Goal: Navigation & Orientation: Find specific page/section

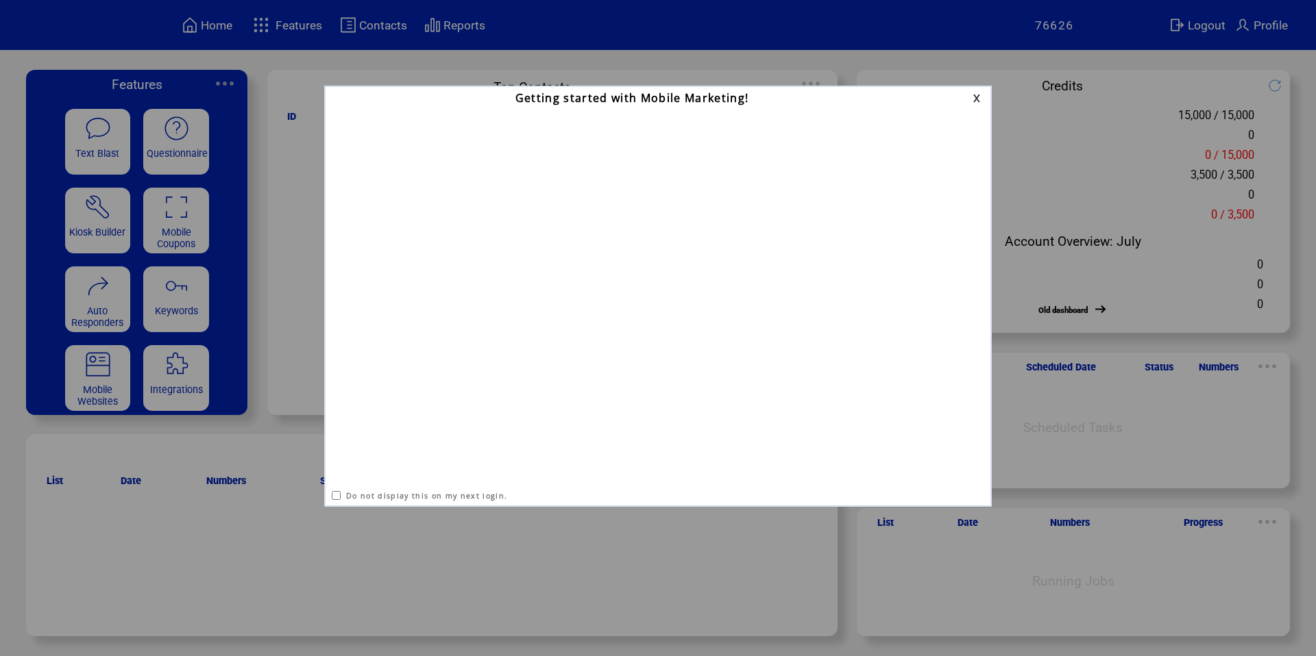
click at [972, 100] on link at bounding box center [978, 98] width 12 height 9
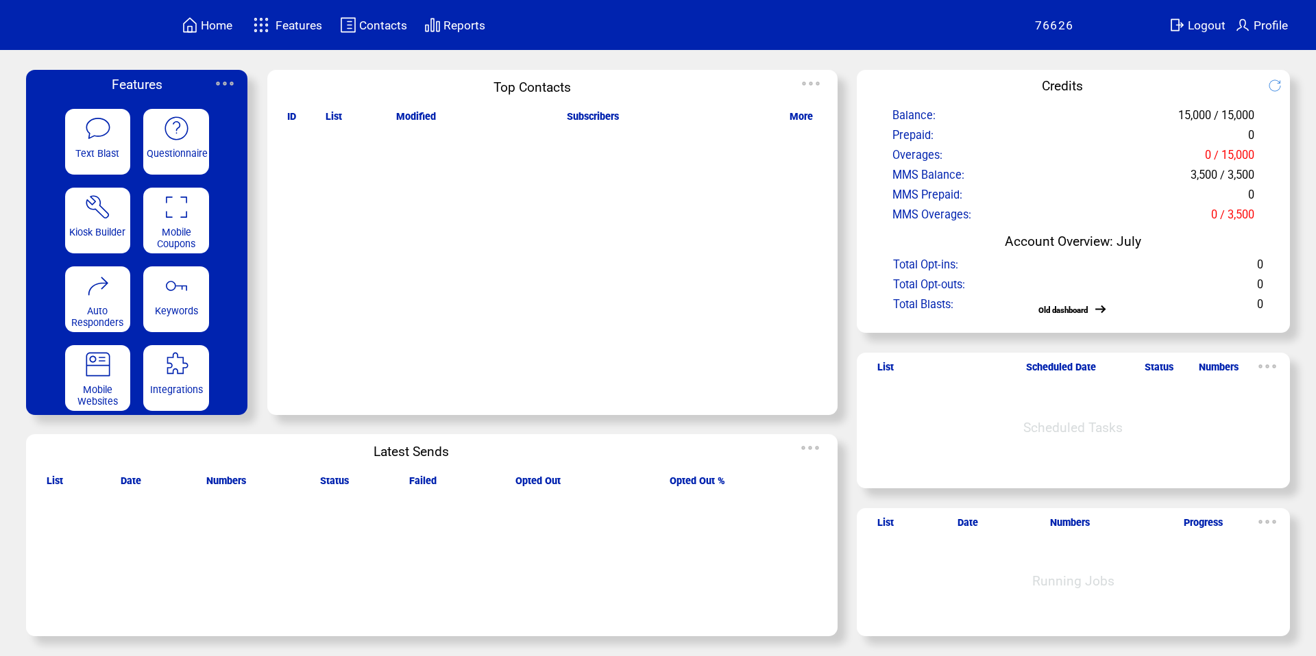
click at [269, 29] on img at bounding box center [261, 25] width 24 height 23
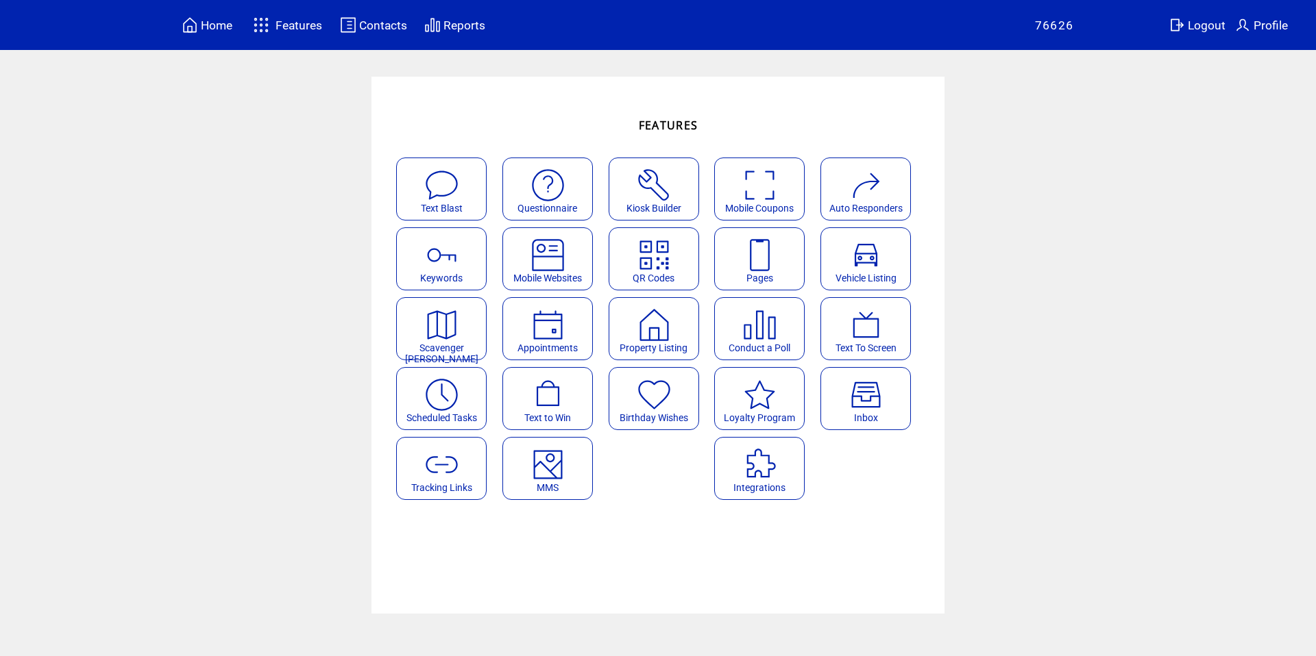
click at [206, 34] on table "Home" at bounding box center [207, 24] width 55 height 21
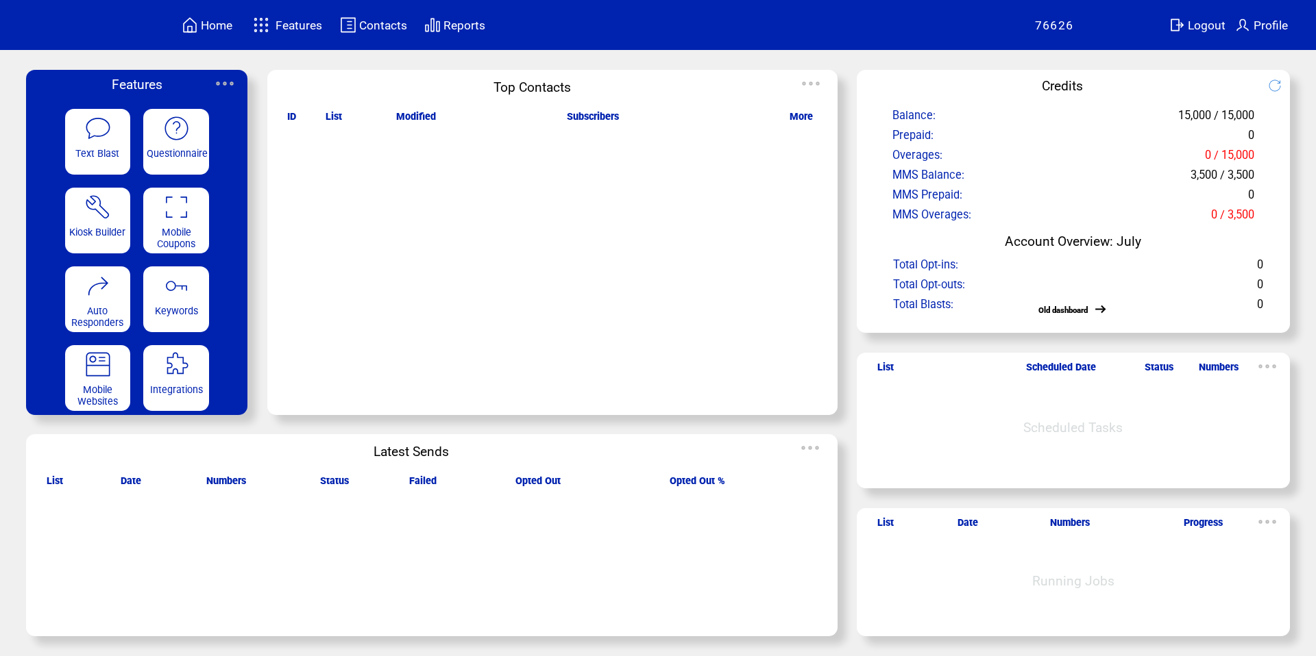
click at [178, 386] on span "Integrations" at bounding box center [176, 390] width 53 height 12
click at [484, 32] on td "Reports" at bounding box center [464, 25] width 43 height 19
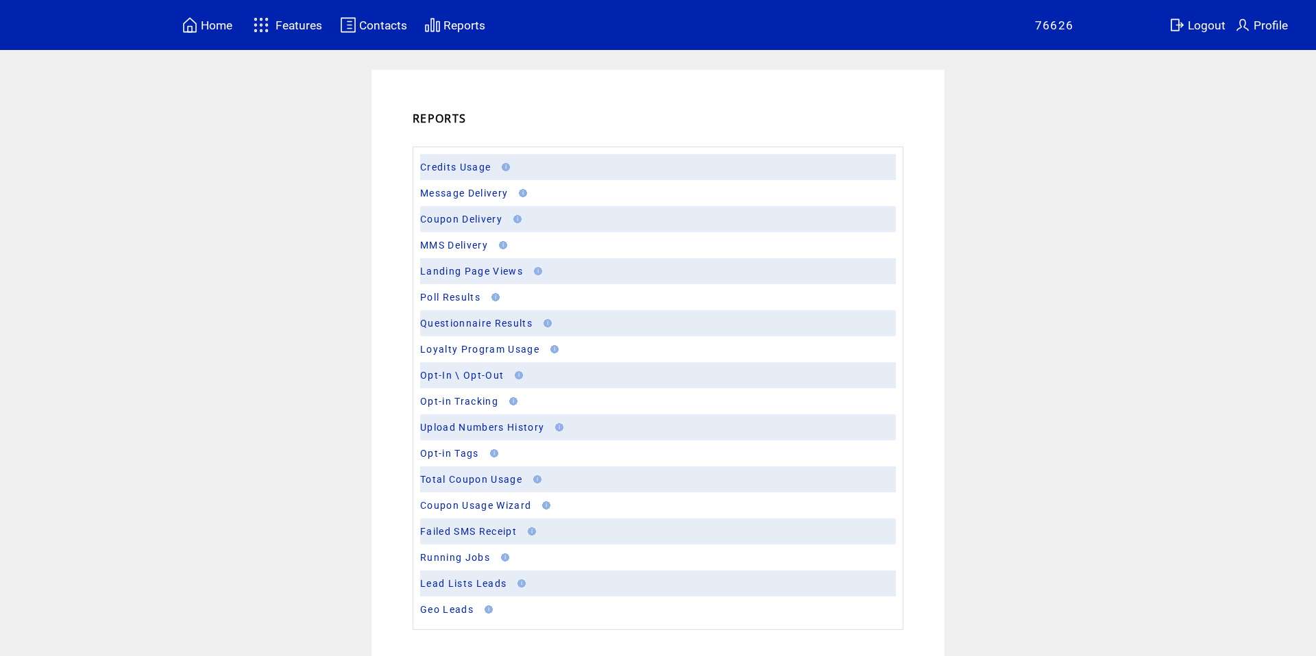
click at [1257, 30] on span "Profile" at bounding box center [1270, 26] width 34 height 14
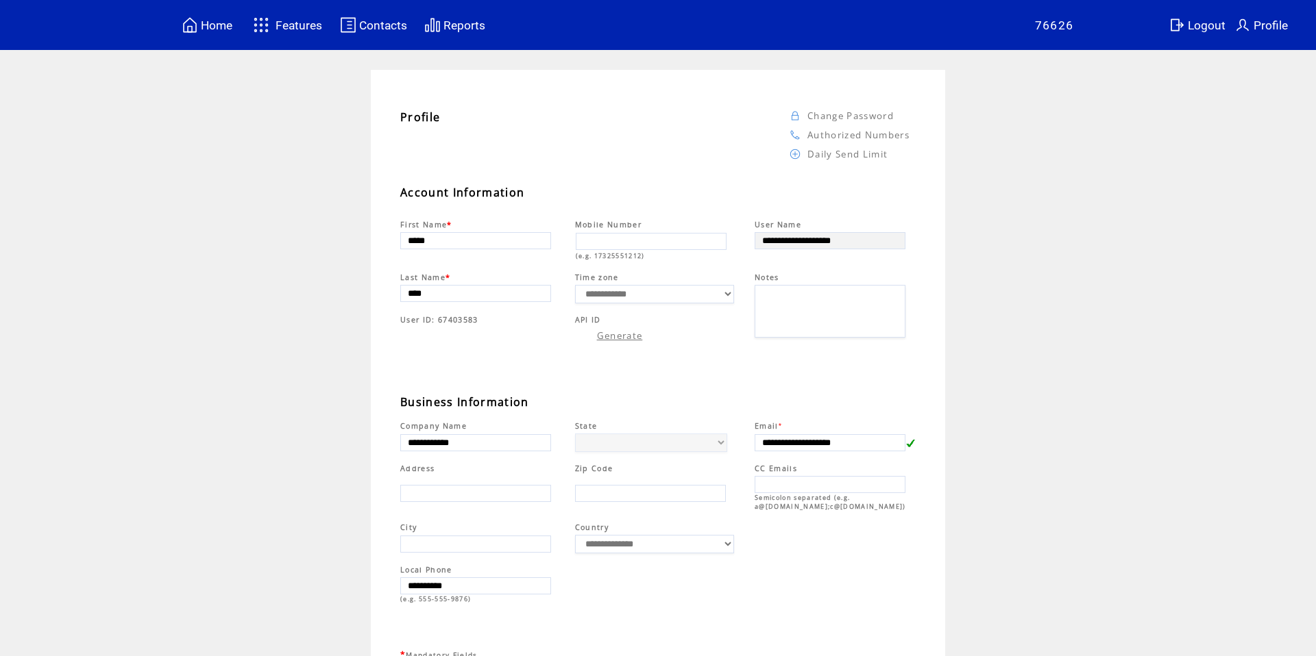
click at [274, 24] on table "Features" at bounding box center [285, 25] width 77 height 27
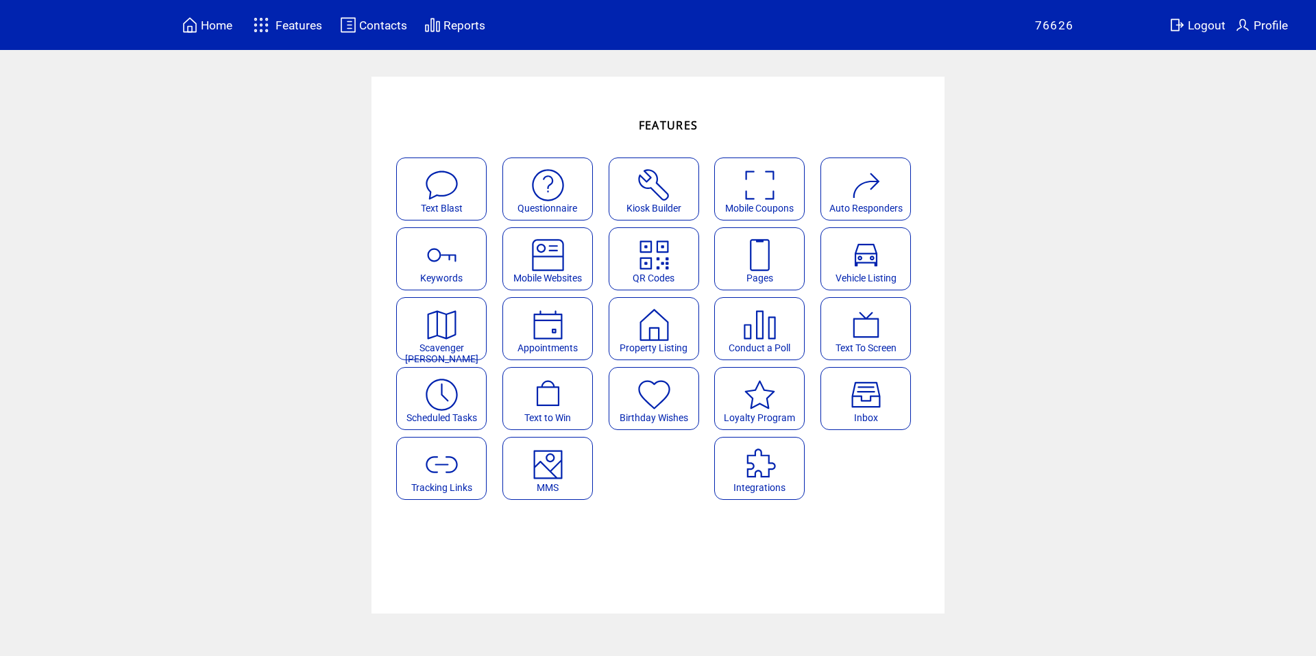
click at [770, 454] on img at bounding box center [759, 465] width 36 height 36
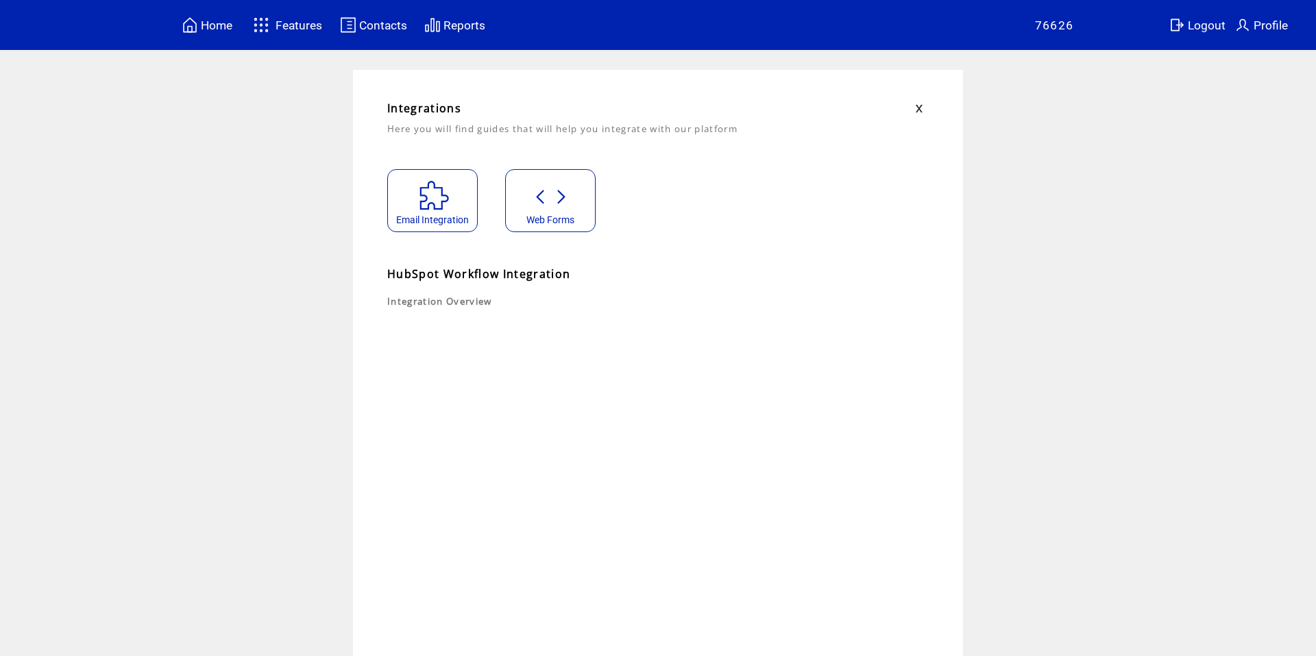
click at [439, 299] on link "Integration Overview" at bounding box center [439, 301] width 105 height 12
click at [544, 225] on span "Web Forms" at bounding box center [550, 219] width 48 height 11
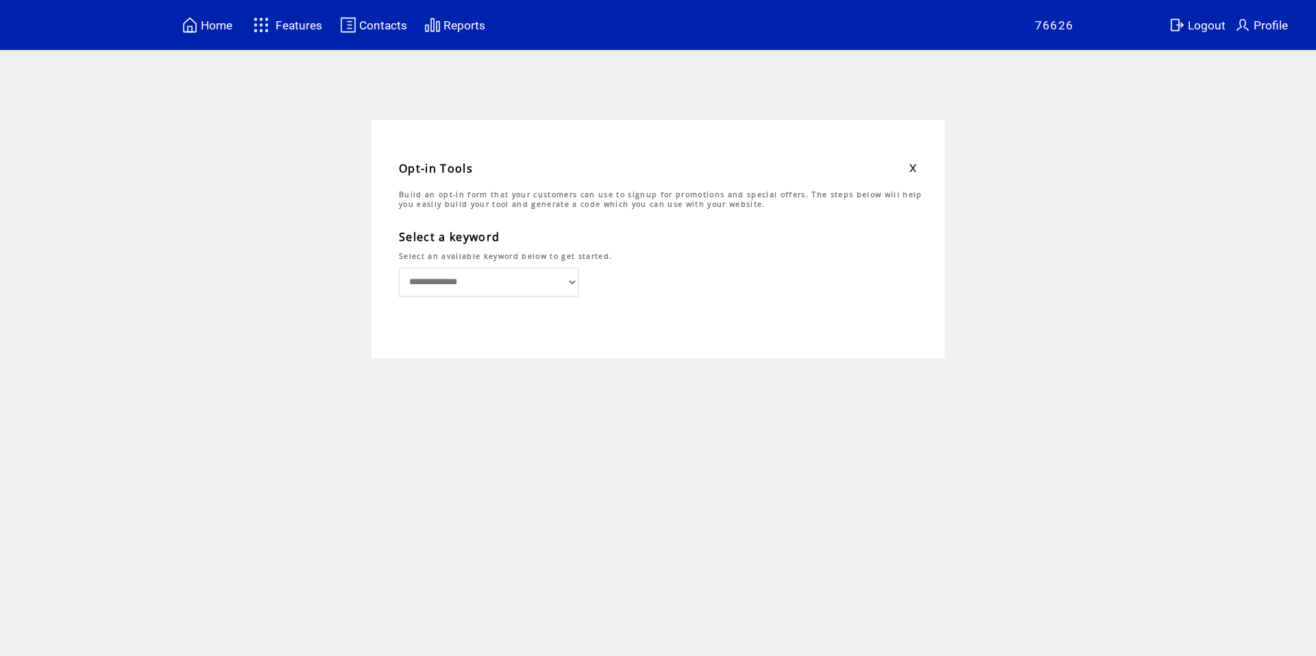
click at [559, 271] on select "**********" at bounding box center [489, 282] width 180 height 29
click at [201, 23] on span "Home" at bounding box center [217, 26] width 32 height 14
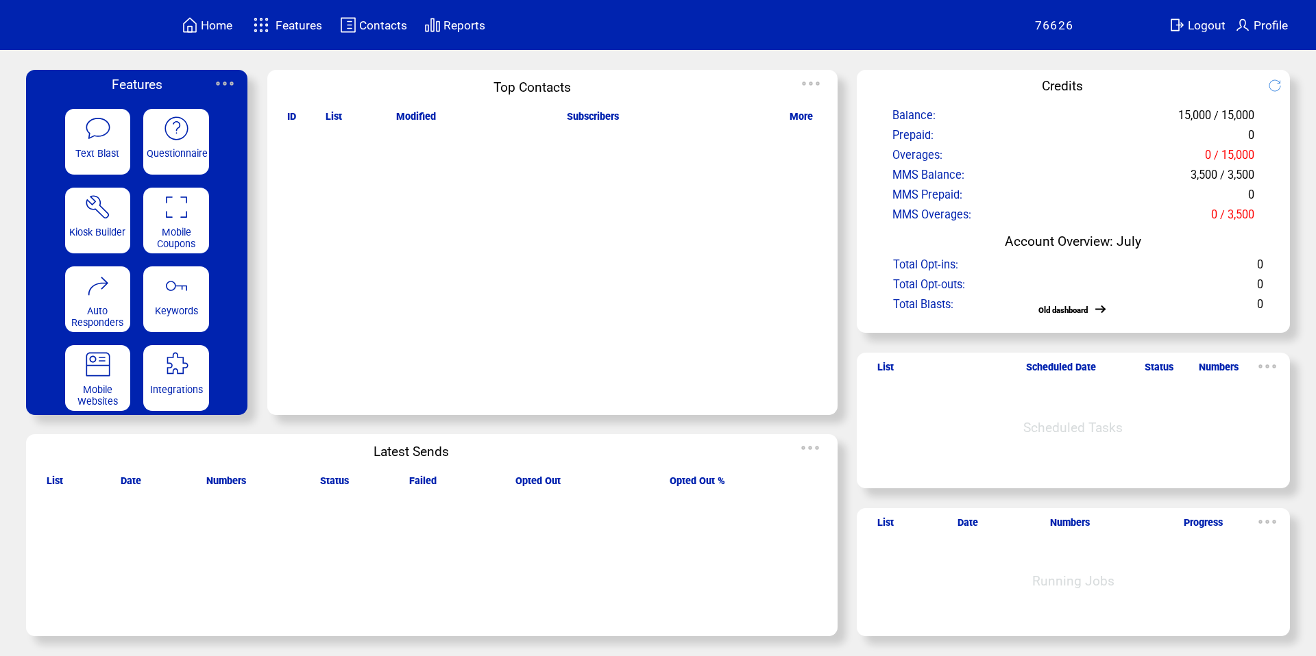
click at [203, 31] on span "Home" at bounding box center [217, 26] width 32 height 14
click at [153, 141] on featureicon at bounding box center [176, 126] width 66 height 29
click at [273, 27] on td at bounding box center [261, 25] width 25 height 24
